Goal: Task Accomplishment & Management: Use online tool/utility

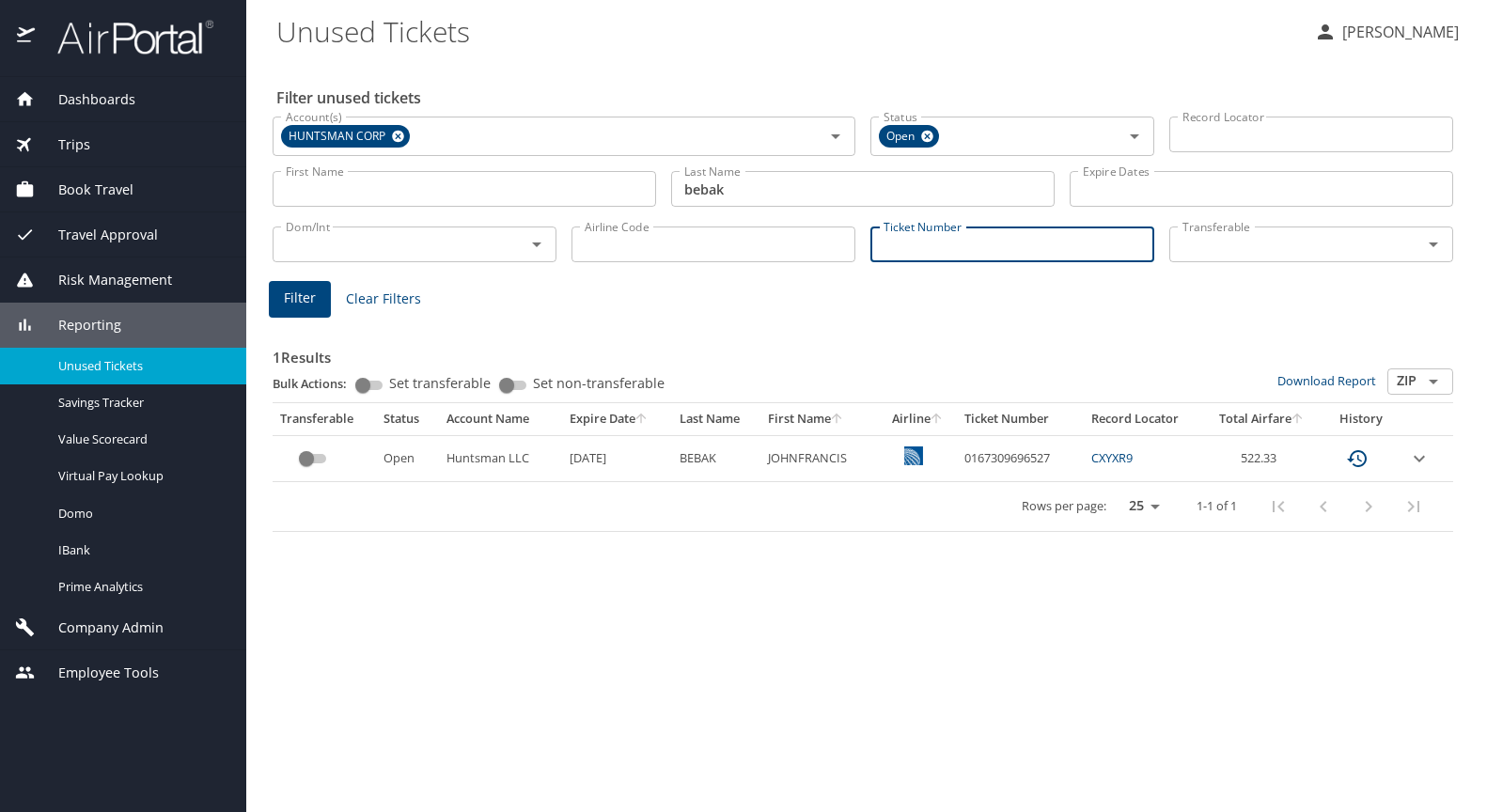
click at [945, 241] on input "Ticket Number" at bounding box center [1011, 244] width 284 height 35
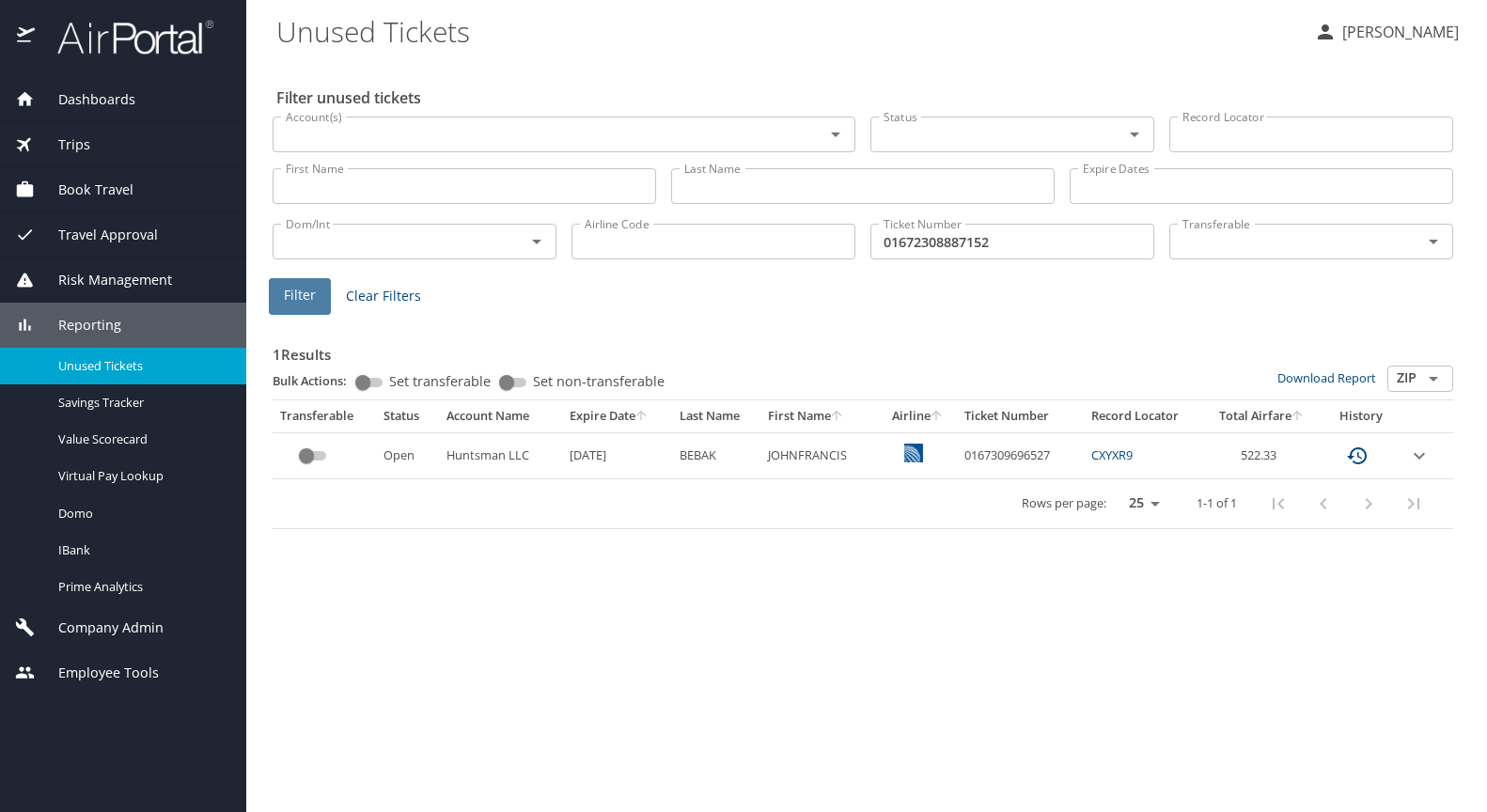
click at [300, 290] on span "Filter" at bounding box center [300, 296] width 32 height 24
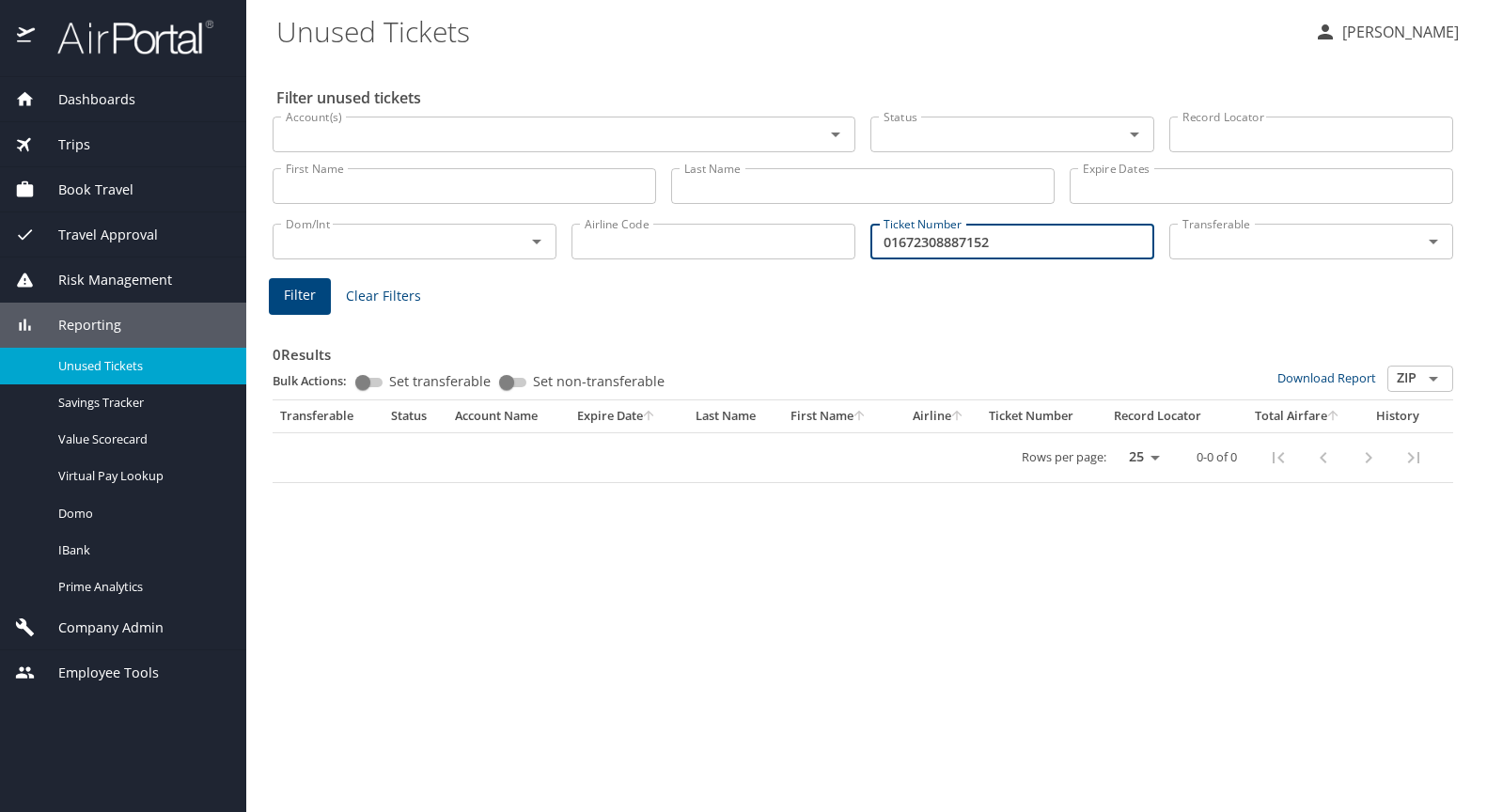
click at [1036, 246] on input "01672308887152" at bounding box center [1011, 241] width 284 height 35
type input "0167230888715"
click at [305, 300] on span "Filter" at bounding box center [300, 296] width 32 height 24
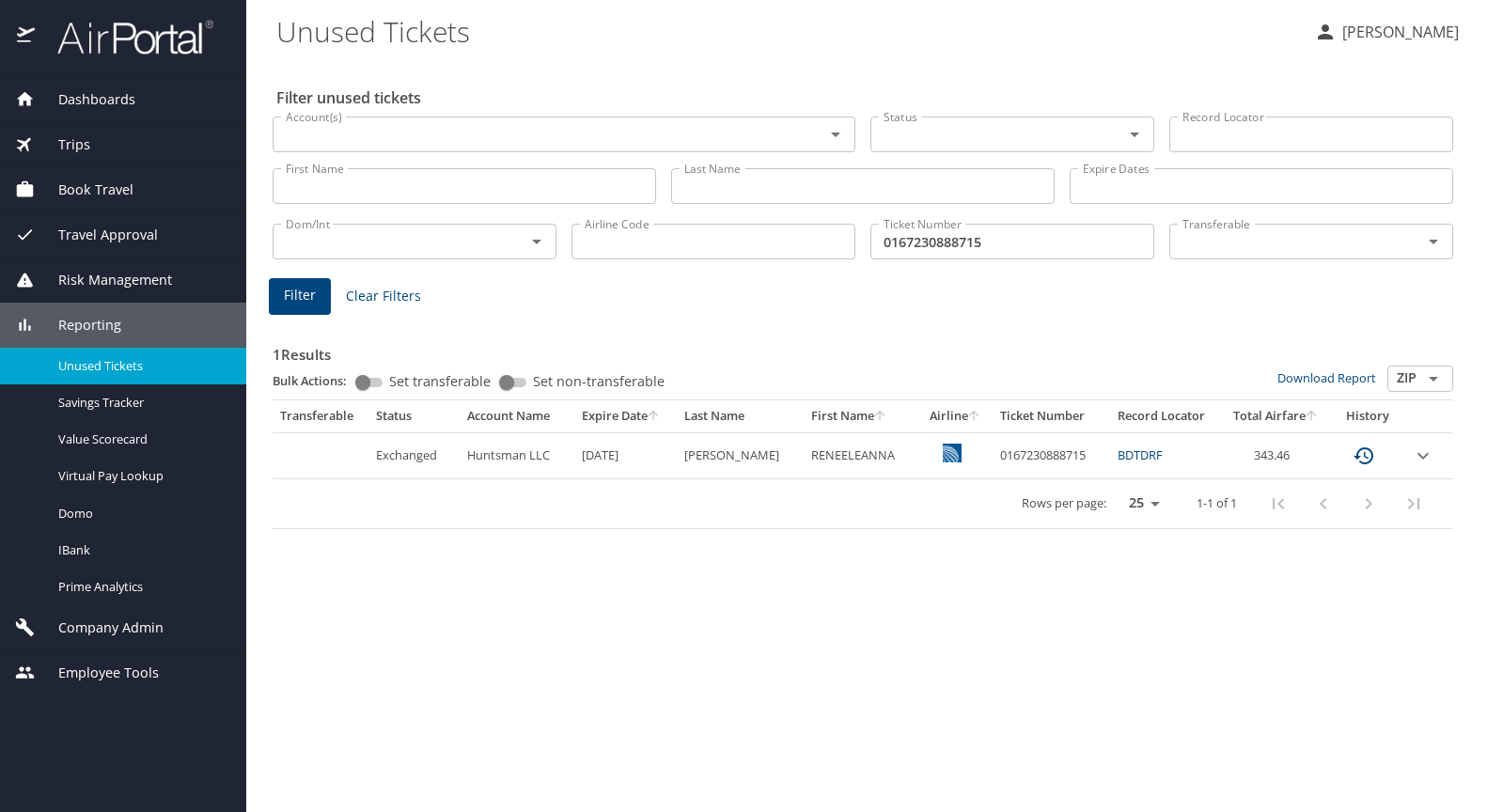
click at [132, 99] on span "Dashboards" at bounding box center [84, 99] width 100 height 21
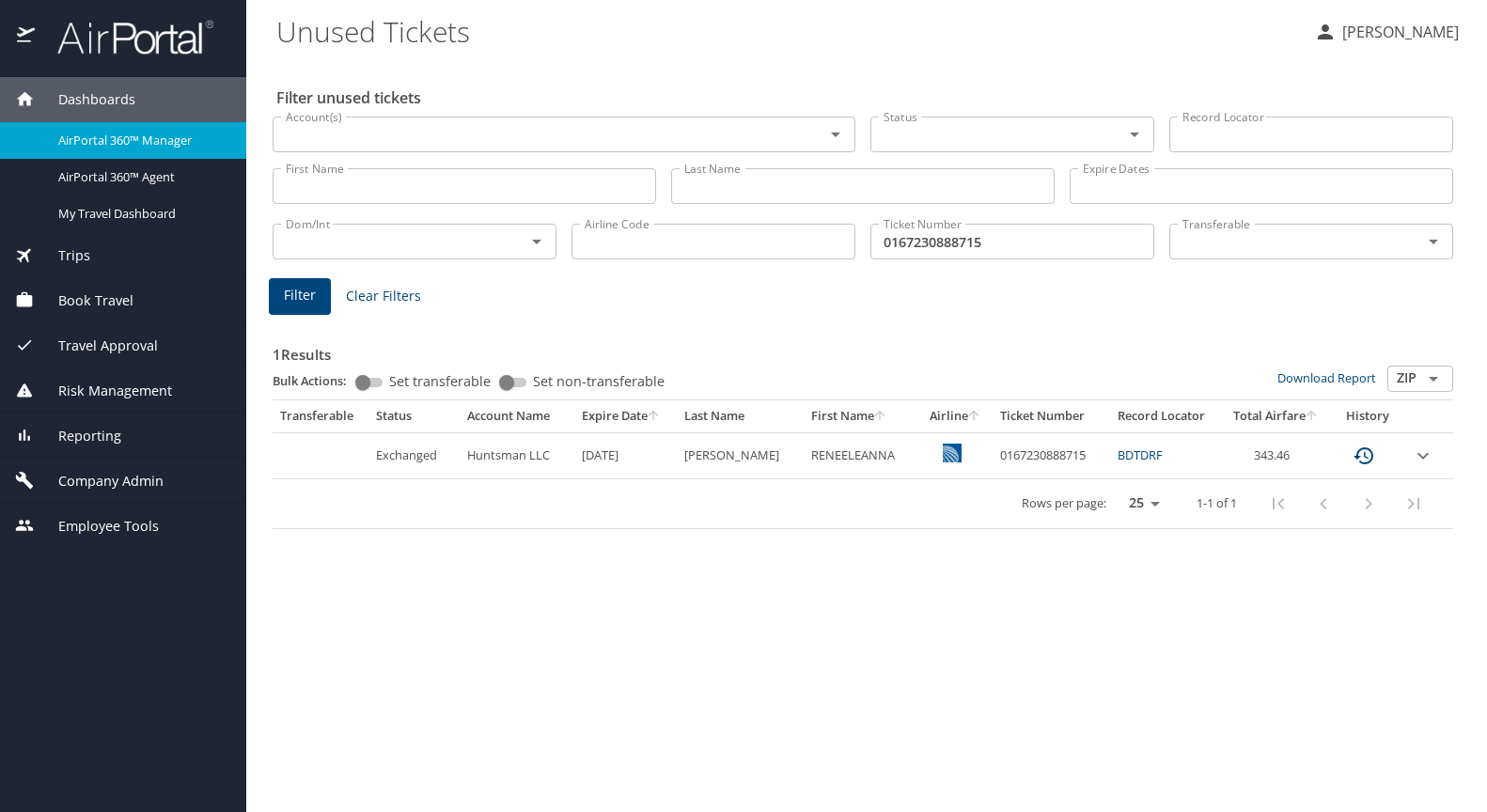
click at [125, 139] on span "AirPortal 360™ Manager" at bounding box center [141, 141] width 166 height 18
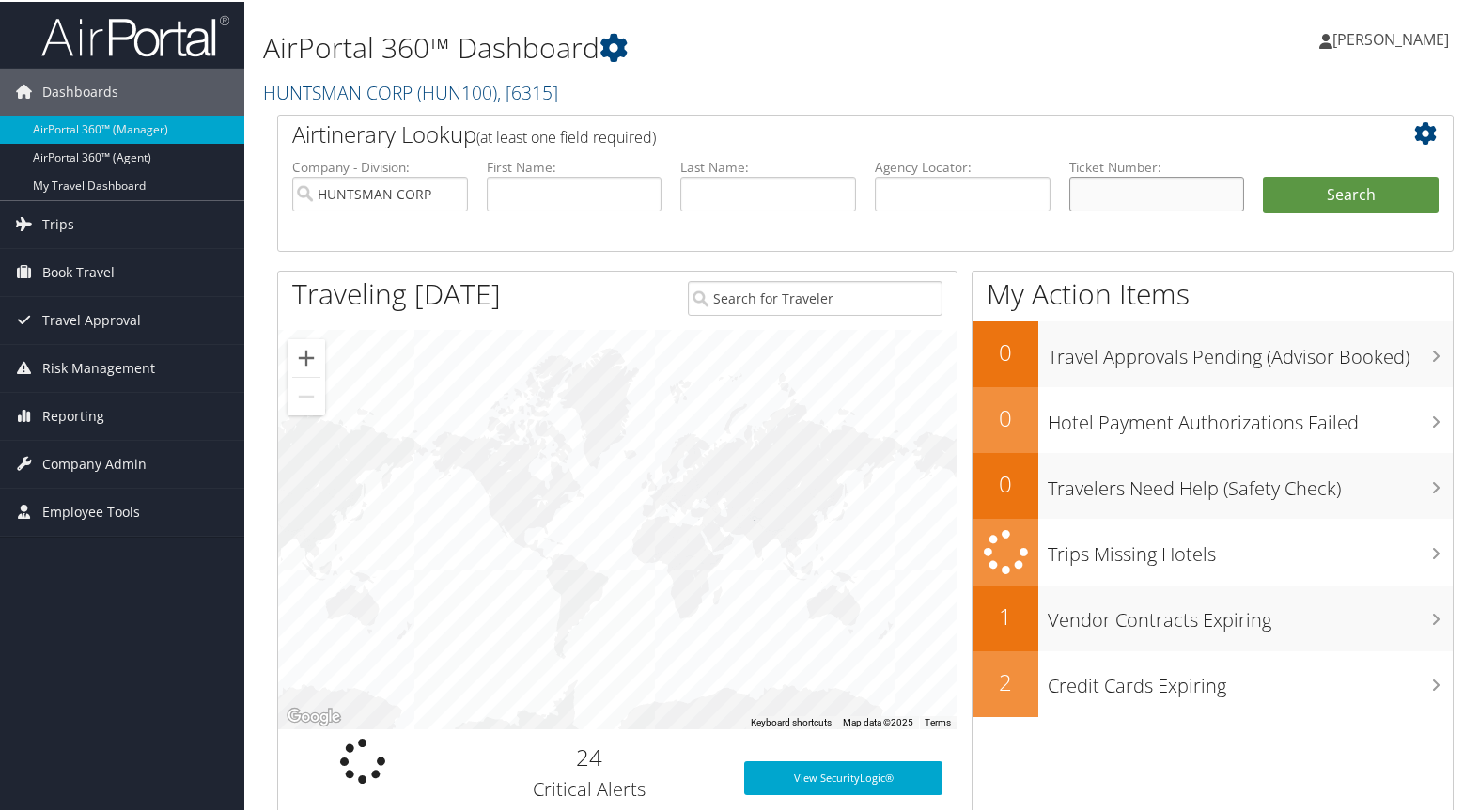
click at [1130, 195] on input "text" at bounding box center [1158, 192] width 176 height 34
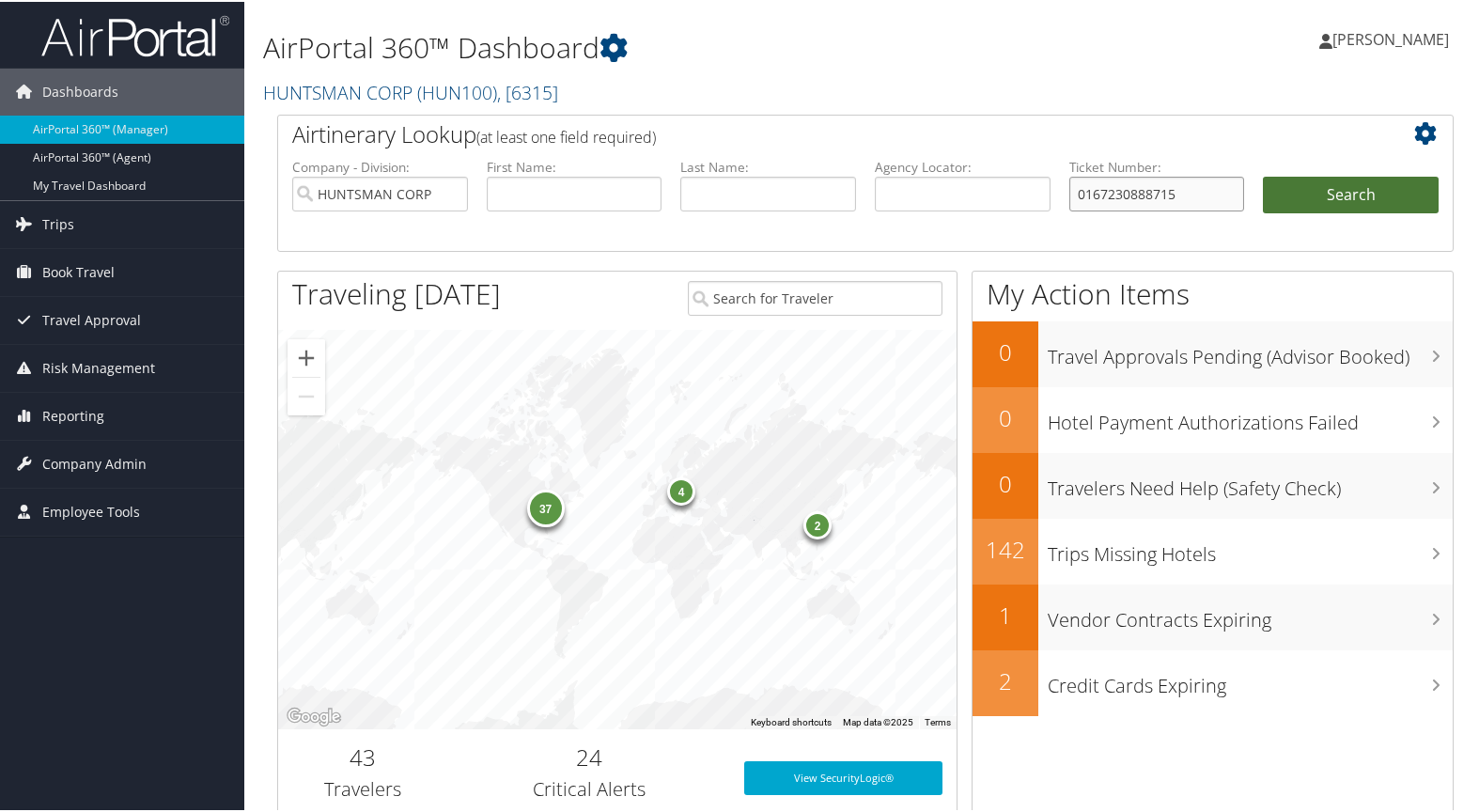
type input "0167230888715"
click at [1377, 188] on button "Search" at bounding box center [1351, 193] width 176 height 37
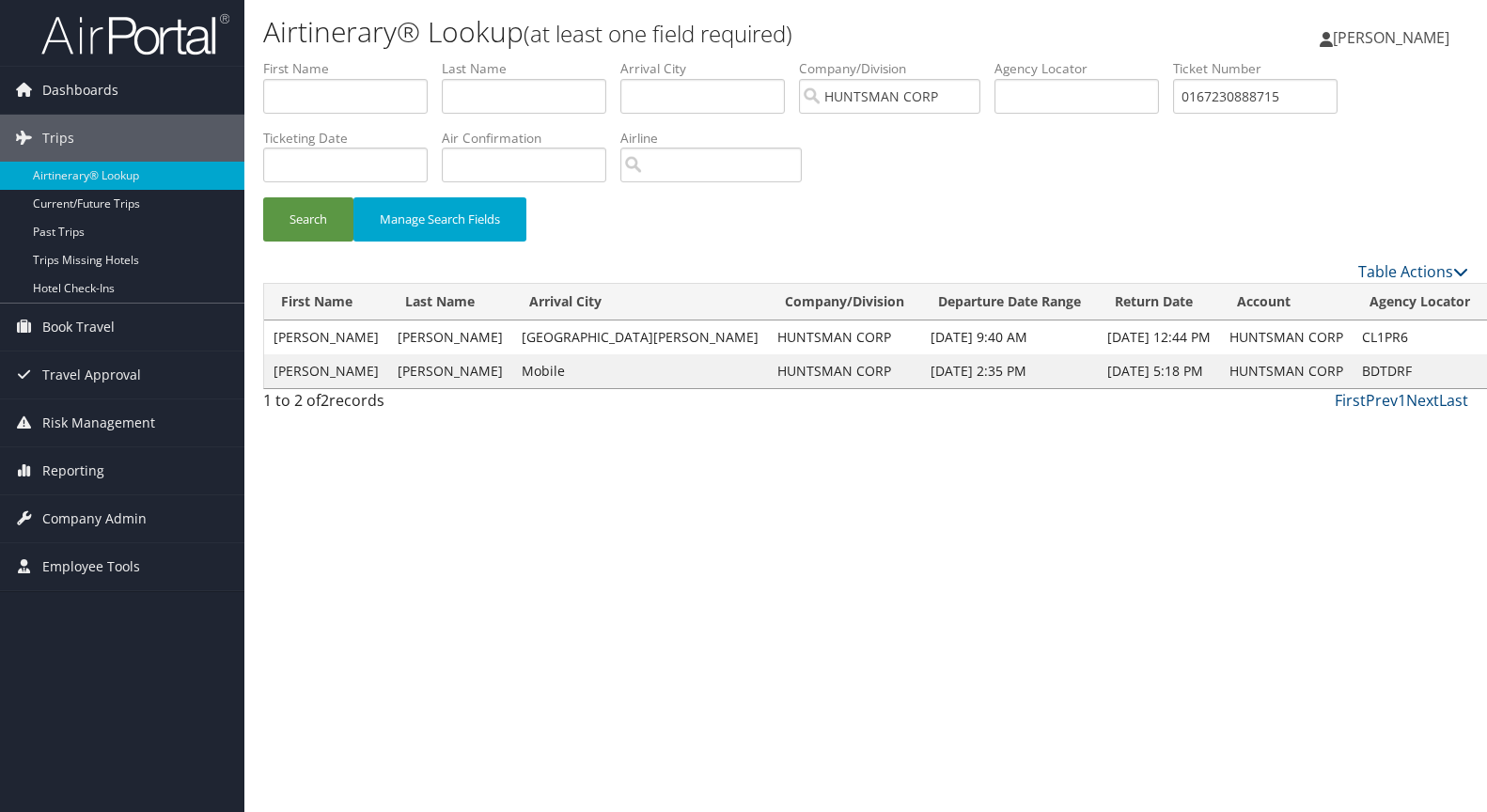
click at [1486, 371] on link "View" at bounding box center [1511, 370] width 29 height 18
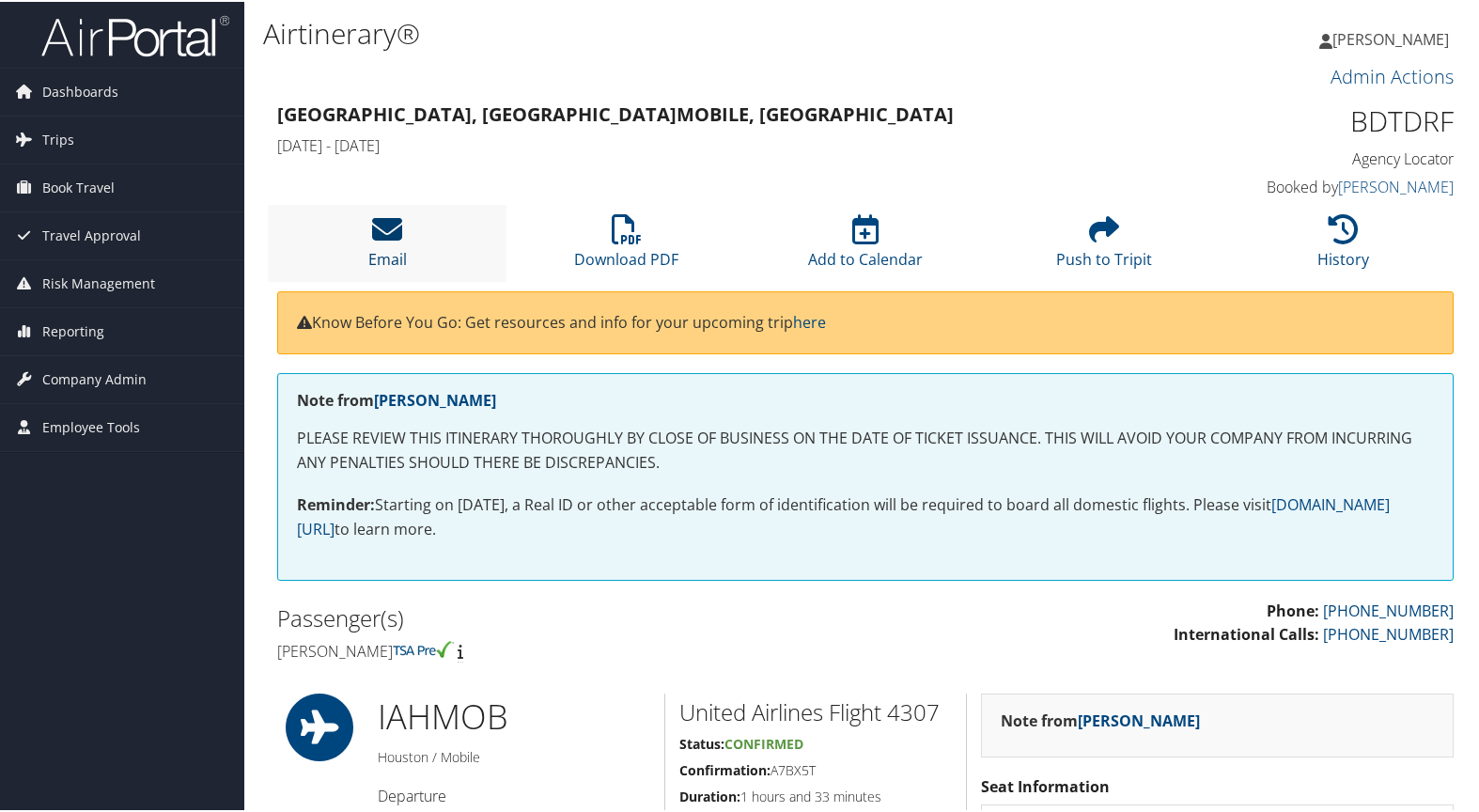
click at [372, 223] on icon at bounding box center [386, 227] width 30 height 30
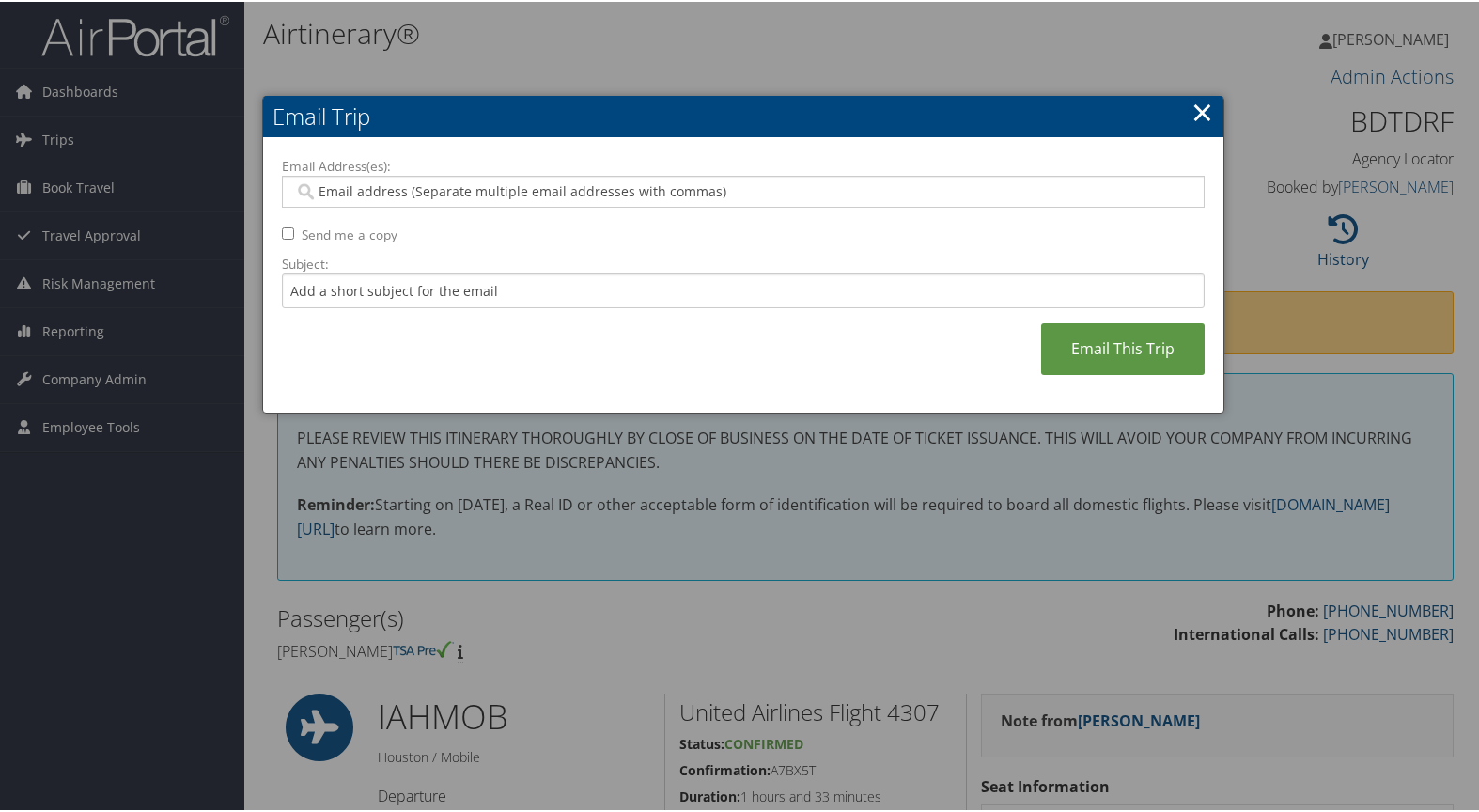
click at [353, 192] on input "Email Address(es):" at bounding box center [742, 190] width 897 height 19
paste input "[EMAIL_ADDRESS][DOMAIN_NAME]"
type input "[EMAIL_ADDRESS][DOMAIN_NAME]"
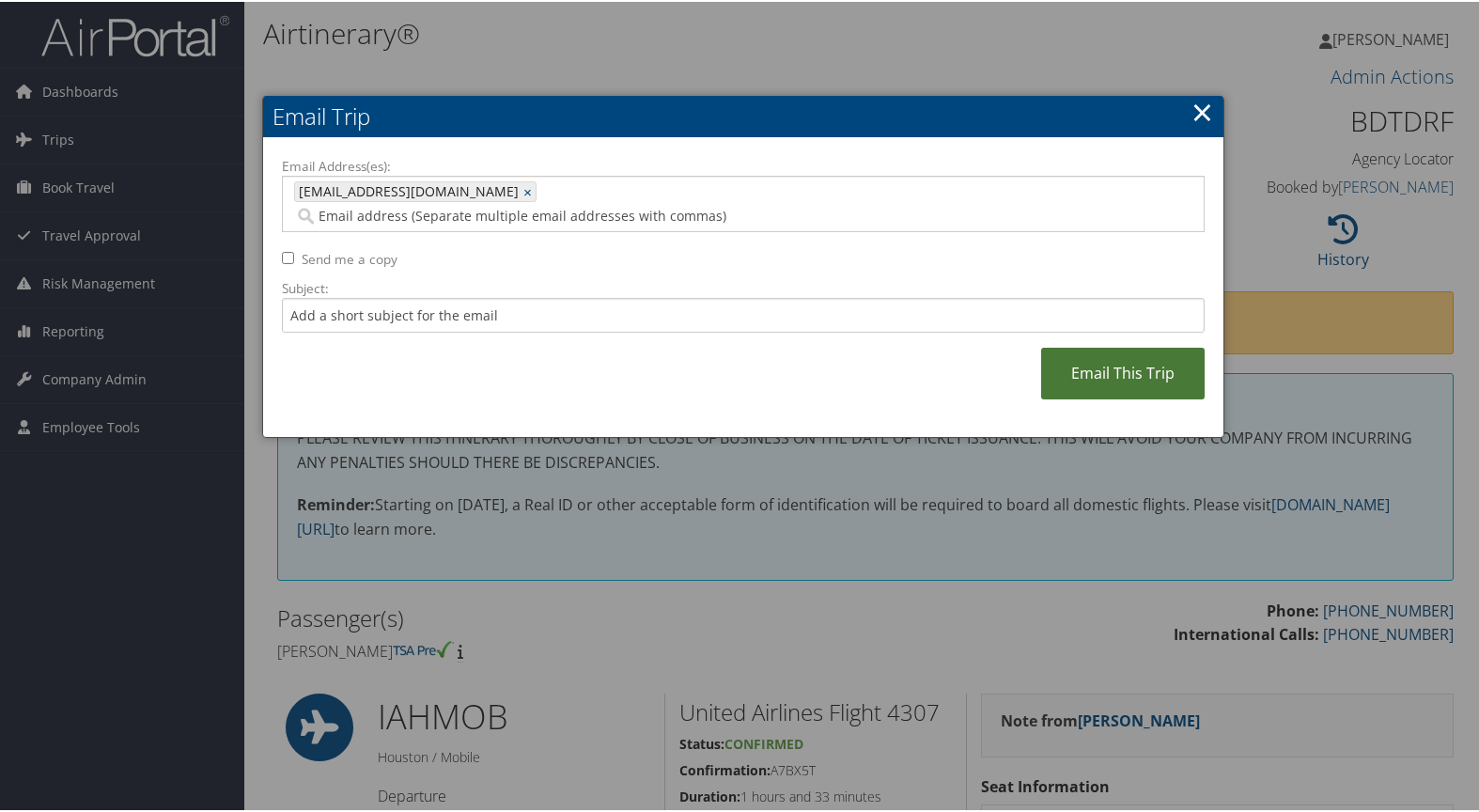
click at [1124, 349] on link "Email This Trip" at bounding box center [1122, 371] width 164 height 52
